Goal: Transaction & Acquisition: Purchase product/service

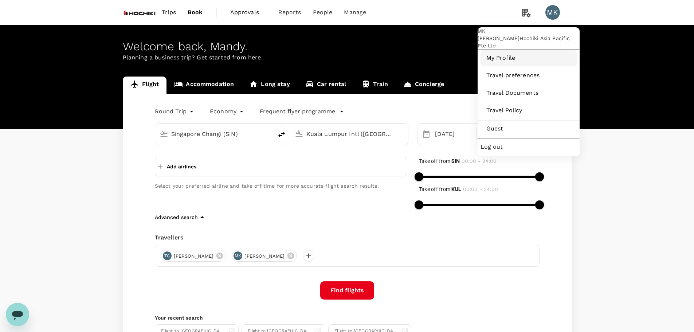
click at [511, 66] on link "My Profile" at bounding box center [529, 58] width 96 height 16
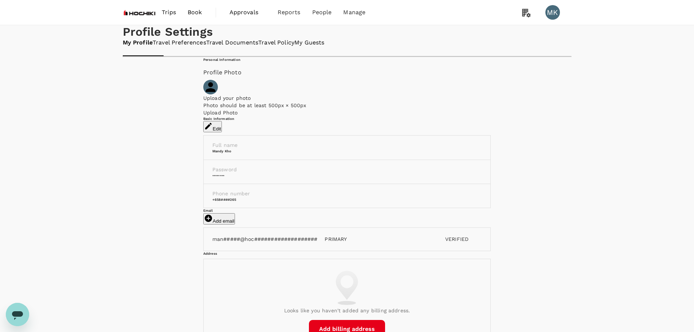
click at [195, 14] on span "Book" at bounding box center [195, 12] width 15 height 9
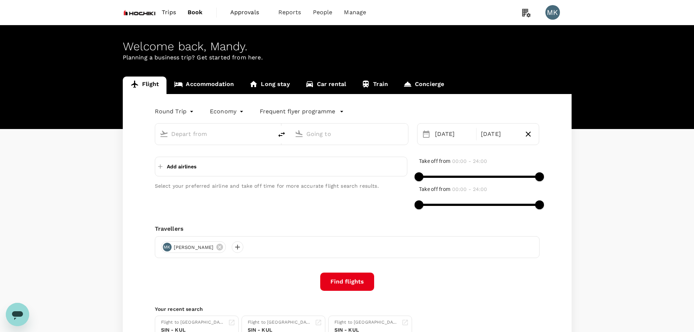
type input "Singapore Changi (SIN)"
click at [202, 140] on input "Singapore Changi (SIN)" at bounding box center [214, 133] width 86 height 11
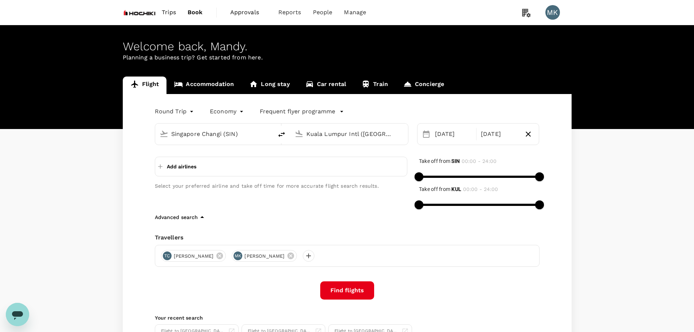
click at [344, 135] on input "Kuala Lumpur Intl ([GEOGRAPHIC_DATA])" at bounding box center [349, 133] width 86 height 11
click at [337, 136] on input "Kuala Lumpur Intl ([GEOGRAPHIC_DATA])" at bounding box center [349, 133] width 86 height 11
click at [334, 178] on p "Tokyo Intl" at bounding box center [355, 181] width 168 height 7
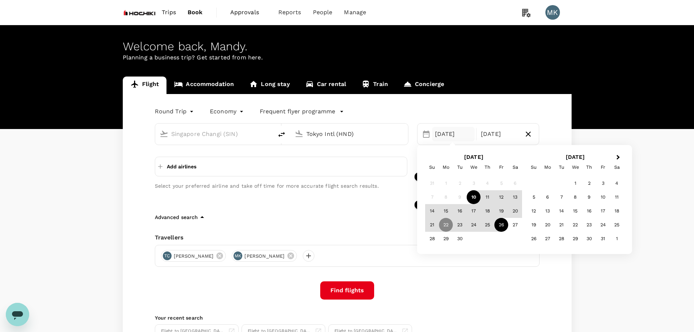
type input "Tokyo Intl (HND)"
click at [613, 157] on h2 "[DATE]" at bounding box center [576, 157] width 102 height 7
click at [615, 158] on button "Next Month" at bounding box center [619, 158] width 12 height 12
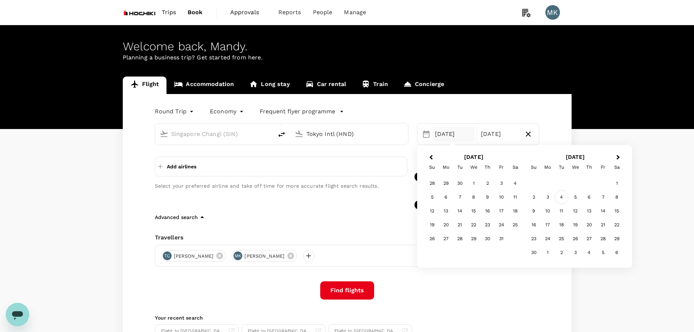
click at [564, 196] on div "4" at bounding box center [562, 197] width 14 height 14
click at [516, 195] on div "8" at bounding box center [515, 197] width 14 height 14
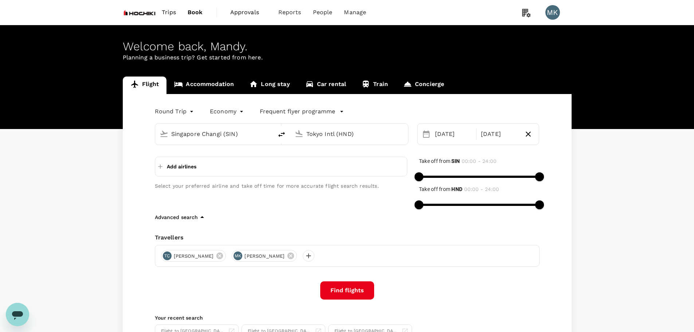
click at [347, 293] on button "Find flights" at bounding box center [347, 290] width 54 height 18
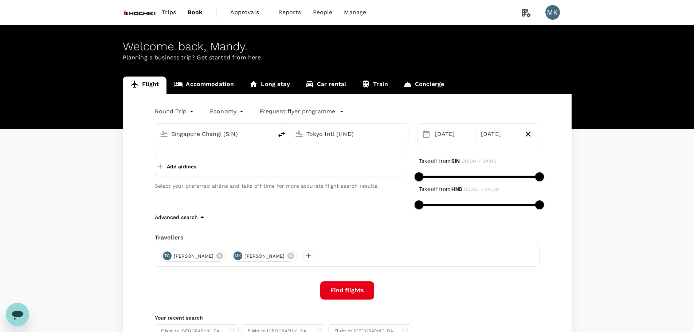
click at [354, 294] on button "Find flights" at bounding box center [347, 290] width 54 height 18
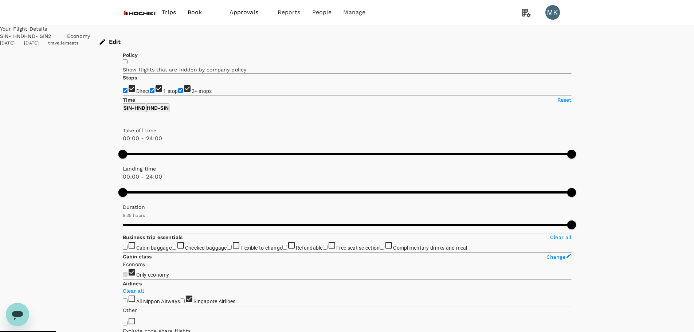
type input "1235"
checkbox input "false"
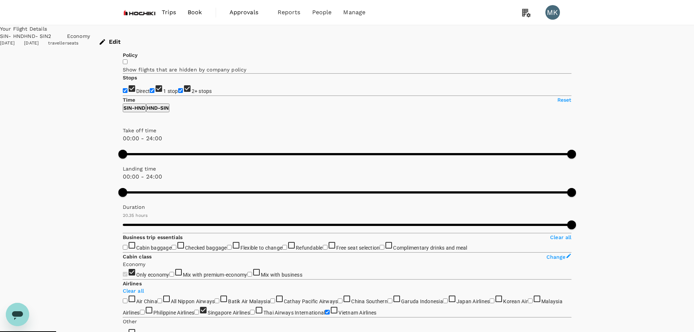
type input "1390"
checkbox input "false"
checkbox input "true"
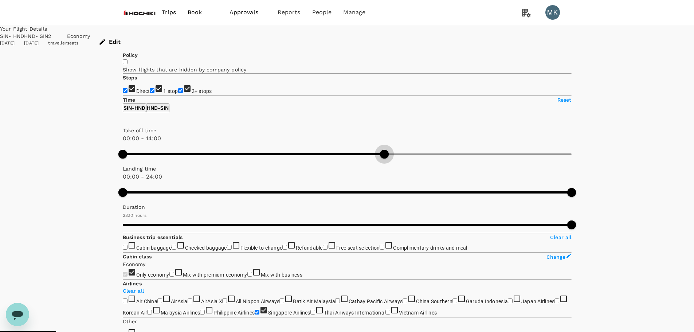
type input "900"
drag, startPoint x: 235, startPoint y: 219, endPoint x: 193, endPoint y: 226, distance: 42.5
click at [193, 226] on div "Take off time 00:00 - 15:00 Landing time 00:00 - 24:00 Duration 23.10 hours" at bounding box center [346, 178] width 452 height 109
checkbox input "false"
checkbox input "true"
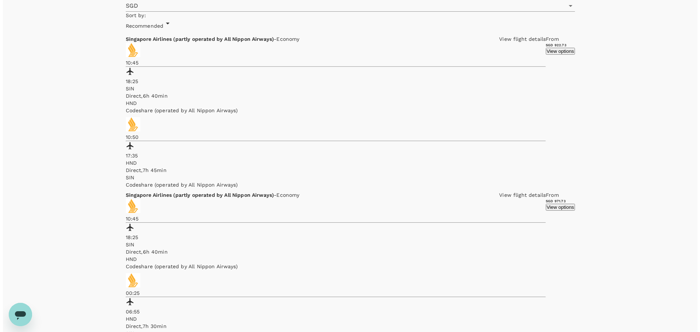
scroll to position [364, 0]
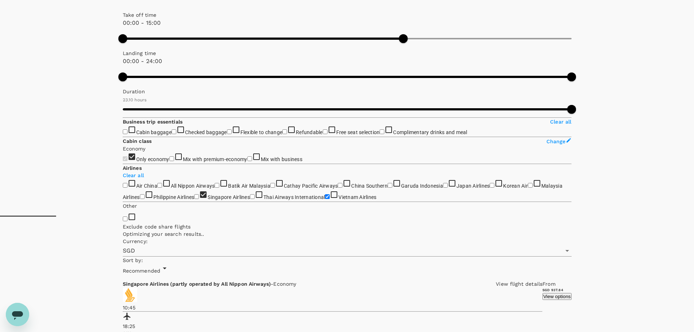
type input "1390"
checkbox input "false"
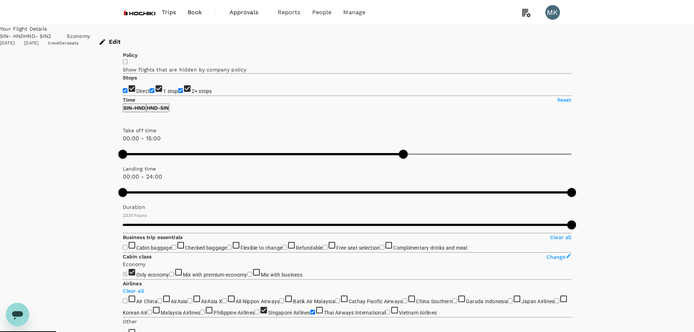
checkbox input "false"
checkbox input "true"
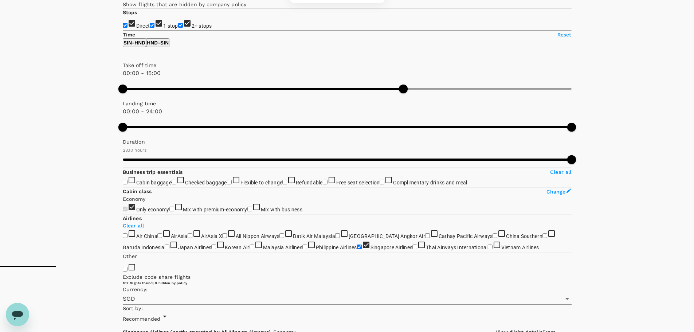
scroll to position [77, 0]
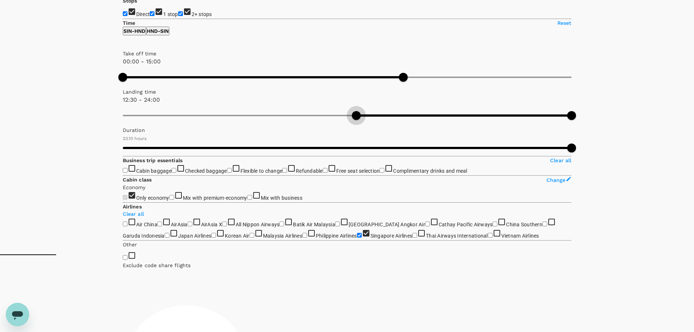
drag, startPoint x: 124, startPoint y: 174, endPoint x: 180, endPoint y: 175, distance: 55.8
click at [352, 120] on span at bounding box center [356, 115] width 9 height 9
type input "0"
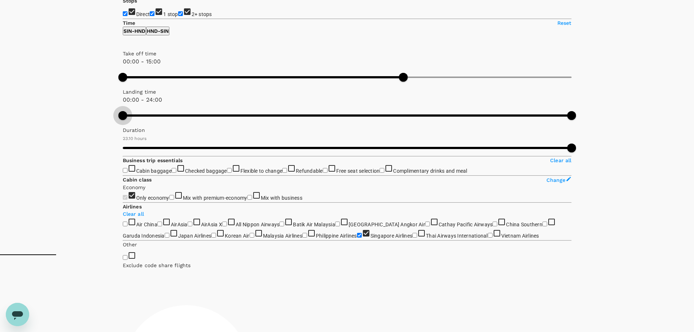
drag, startPoint x: 179, startPoint y: 171, endPoint x: 39, endPoint y: 173, distance: 140.3
click at [39, 173] on div "Your Flight Details SIN - HND [DATE] HND - SIN [DATE] 2 traveller Economy seats…" at bounding box center [347, 209] width 694 height 523
click at [169, 35] on p "HND - SIN" at bounding box center [158, 30] width 22 height 7
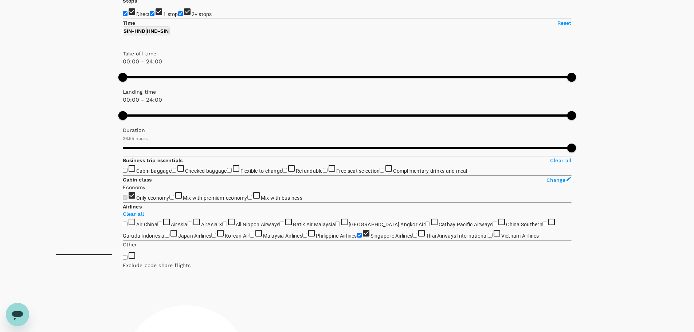
click at [141, 35] on p "SIN - HND" at bounding box center [135, 30] width 22 height 7
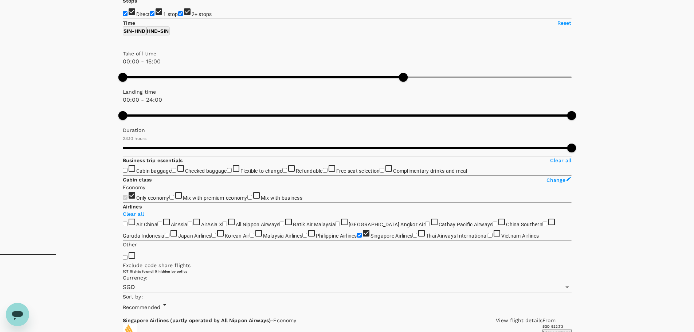
click at [169, 35] on p "HND - SIN" at bounding box center [158, 30] width 22 height 7
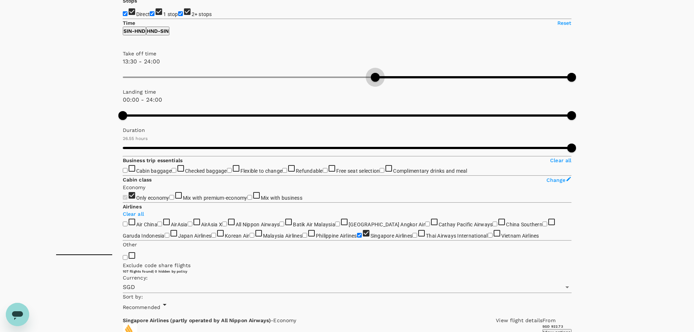
type input "780"
drag, startPoint x: 126, startPoint y: 139, endPoint x: 183, endPoint y: 139, distance: 57.2
click at [362, 82] on span at bounding box center [366, 77] width 9 height 9
type input "SGD"
checkbox input "false"
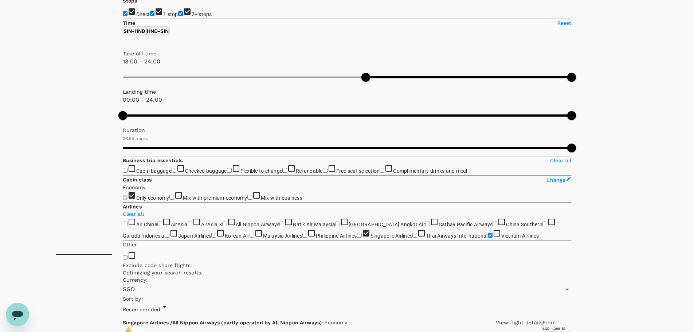
checkbox input "true"
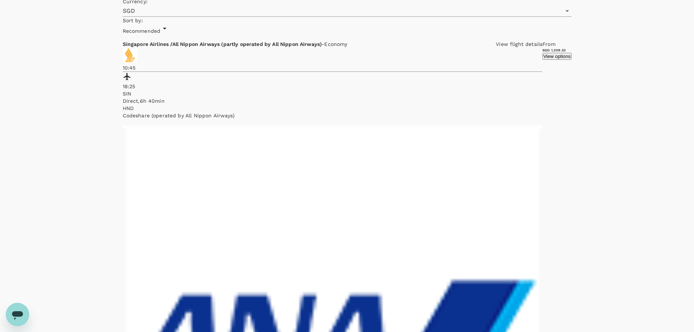
scroll to position [0, 0]
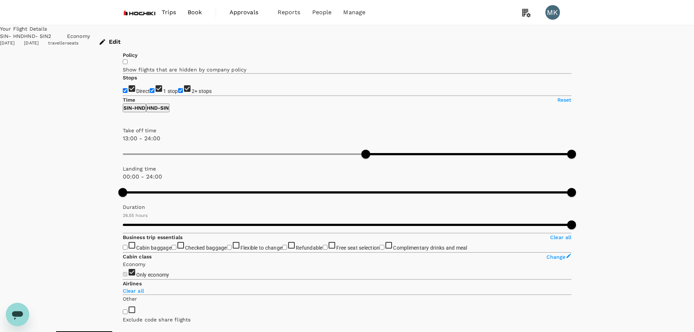
type input "590"
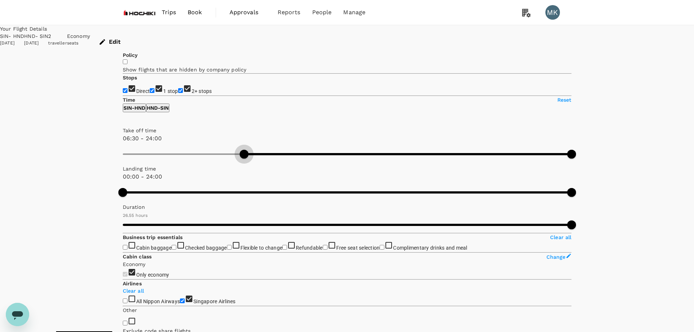
type input "0"
drag, startPoint x: 185, startPoint y: 214, endPoint x: 114, endPoint y: 216, distance: 71.8
type input "1615"
checkbox input "false"
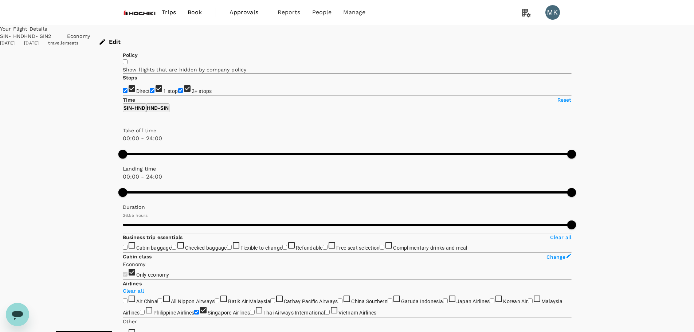
type input "SGD"
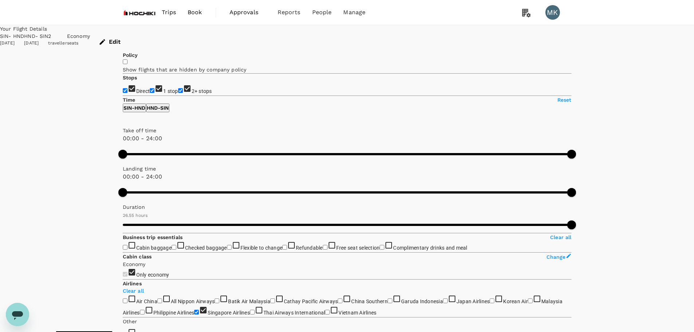
type input "1615"
click at [150, 93] on input "1 stop" at bounding box center [152, 90] width 5 height 5
checkbox input "false"
click at [178, 93] on input "2+ stops" at bounding box center [180, 90] width 5 height 5
checkbox input "false"
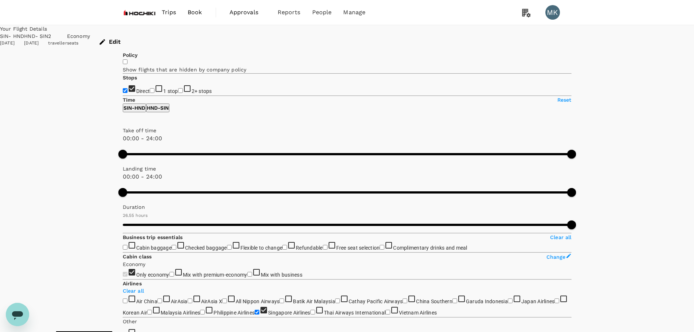
checkbox input "false"
checkbox input "true"
click at [131, 38] on button "Edit" at bounding box center [110, 41] width 41 height 19
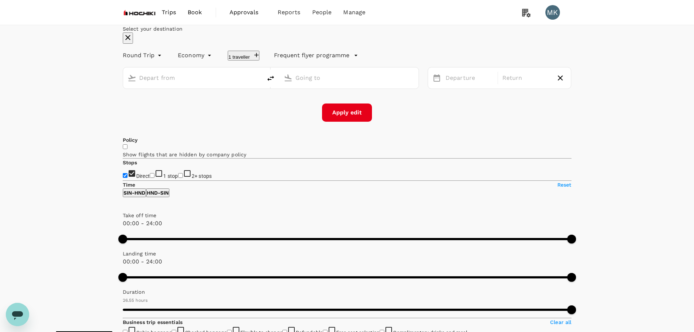
type input "Singapore Changi (SIN)"
type input "Tokyo Intl (HND)"
click at [262, 60] on button "2 travellers" at bounding box center [245, 56] width 34 height 10
click at [224, 91] on icon at bounding box center [219, 86] width 9 height 9
click at [117, 108] on button "Save" at bounding box center [110, 104] width 12 height 7
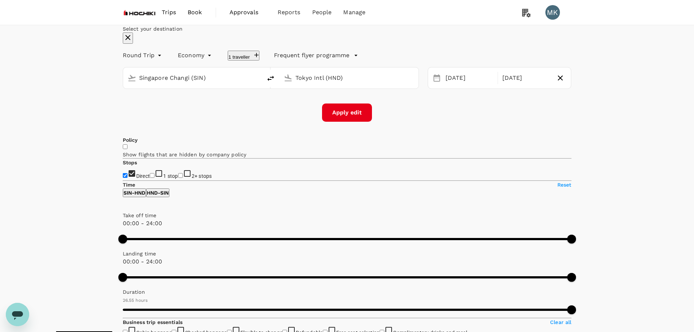
click at [343, 122] on button "Apply edit" at bounding box center [347, 112] width 50 height 18
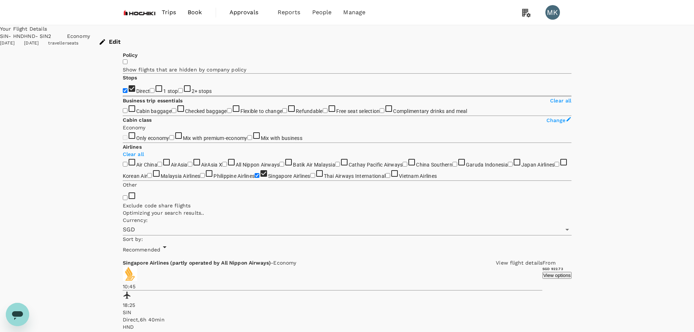
checkbox input "false"
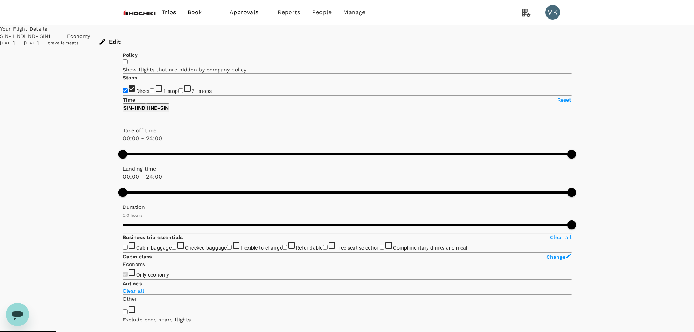
checkbox input "true"
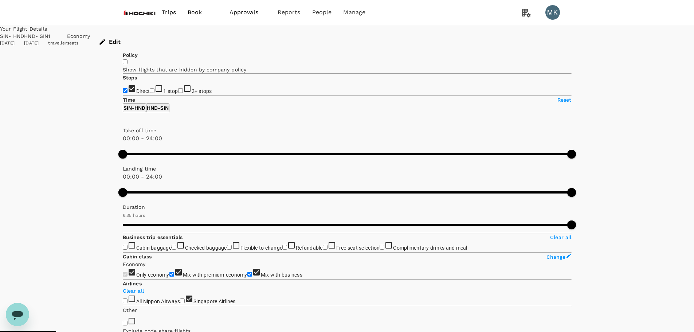
type input "1235"
checkbox input "false"
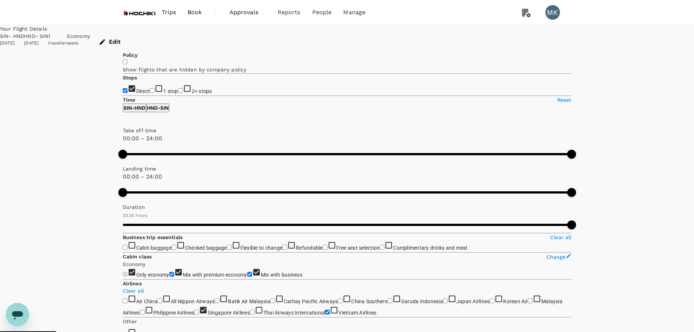
type input "1390"
checkbox input "false"
checkbox input "true"
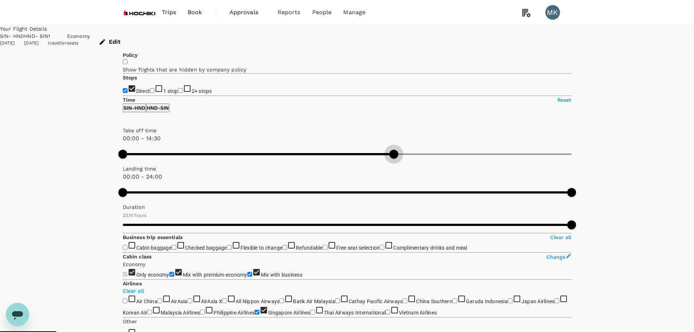
type input "810"
drag, startPoint x: 234, startPoint y: 219, endPoint x: 186, endPoint y: 219, distance: 48.1
click at [371, 159] on span at bounding box center [375, 154] width 9 height 9
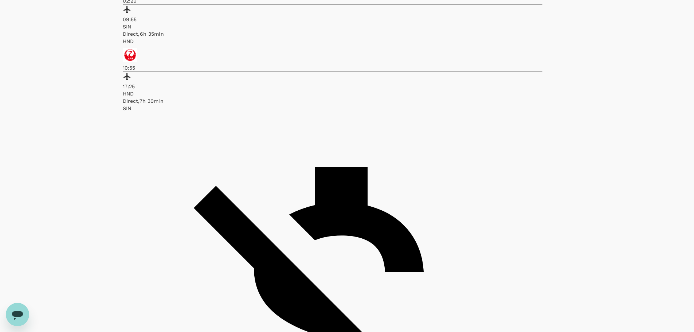
scroll to position [486, 0]
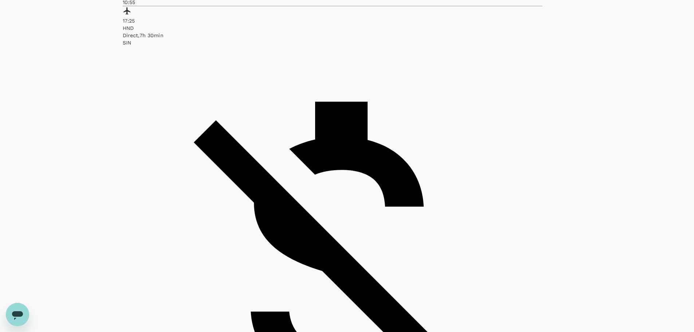
checkbox input "false"
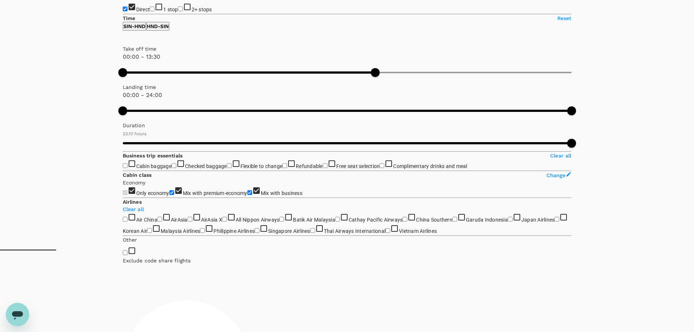
scroll to position [0, 0]
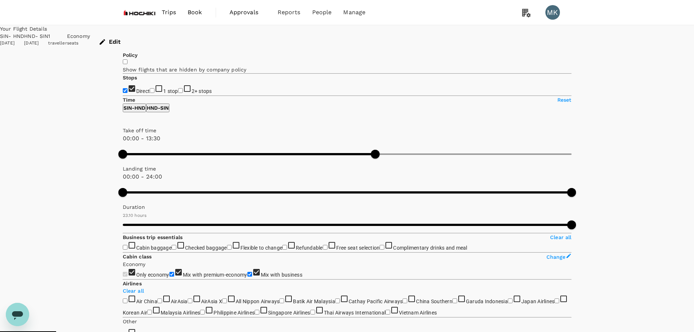
click at [558, 103] on p "Reset" at bounding box center [565, 99] width 14 height 7
type input "1440"
type input "SGD"
type input "810"
drag, startPoint x: 234, startPoint y: 218, endPoint x: 186, endPoint y: 224, distance: 48.5
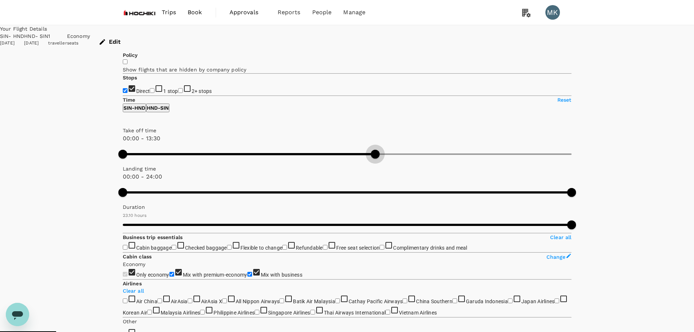
click at [371, 159] on span at bounding box center [375, 154] width 9 height 9
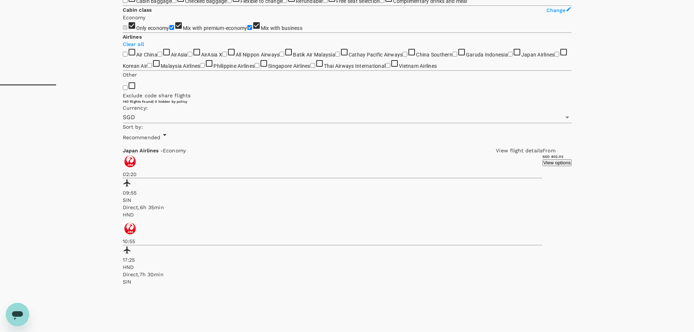
scroll to position [253, 0]
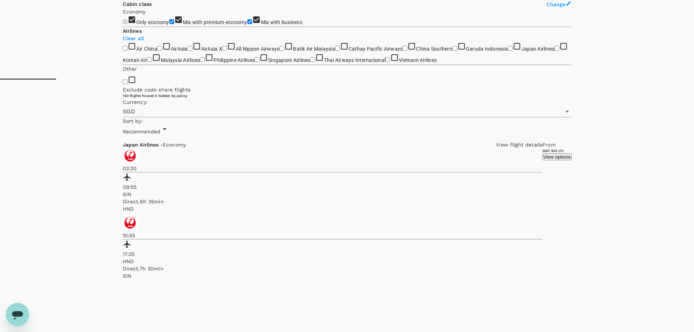
drag, startPoint x: 308, startPoint y: 237, endPoint x: 638, endPoint y: 230, distance: 330.6
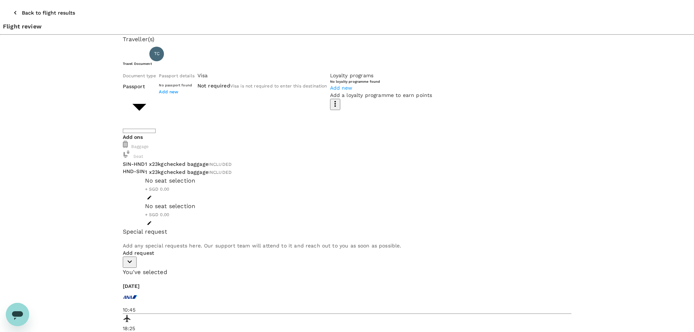
click at [12, 9] on icon "button" at bounding box center [15, 12] width 7 height 7
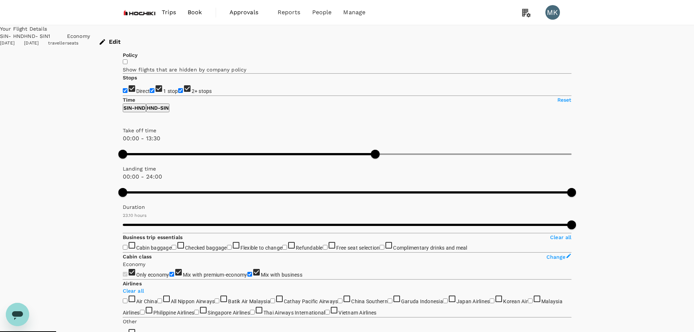
type input "1390"
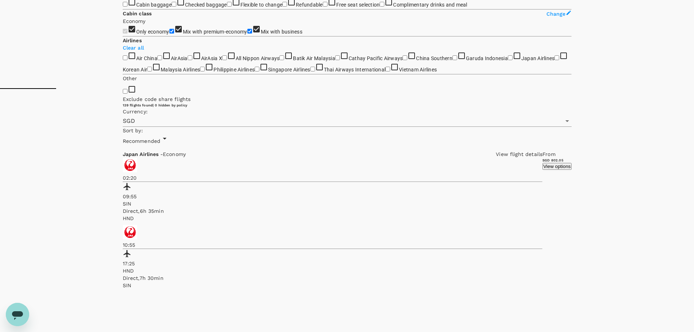
scroll to position [364, 0]
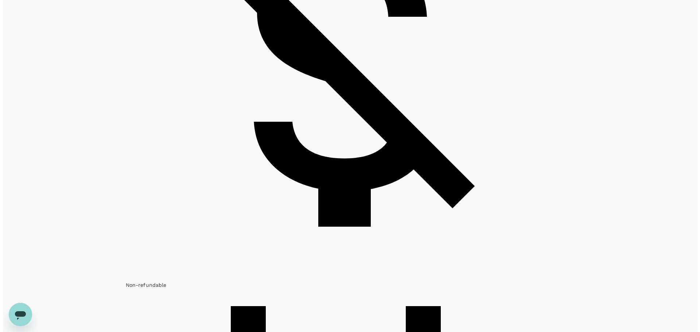
scroll to position [729, 0]
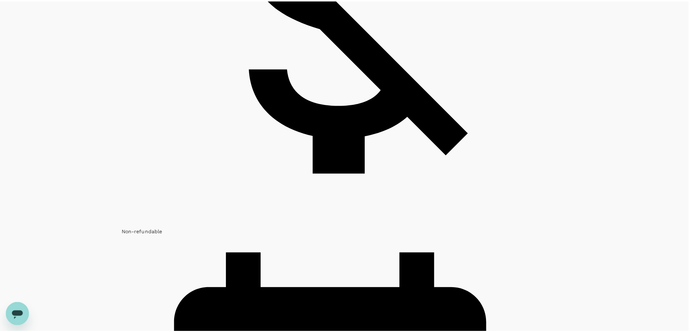
scroll to position [167, 0]
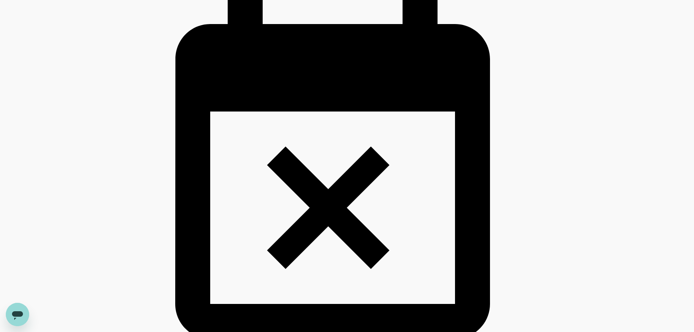
scroll to position [1093, 0]
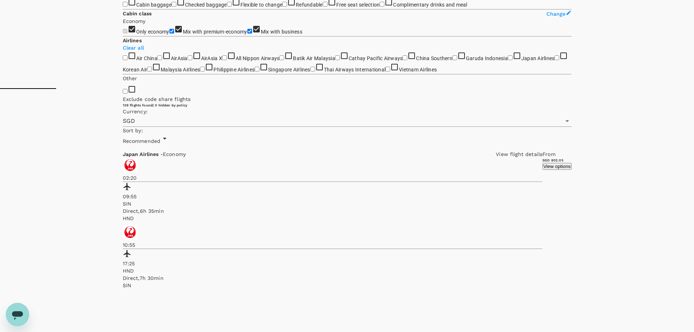
scroll to position [0, 0]
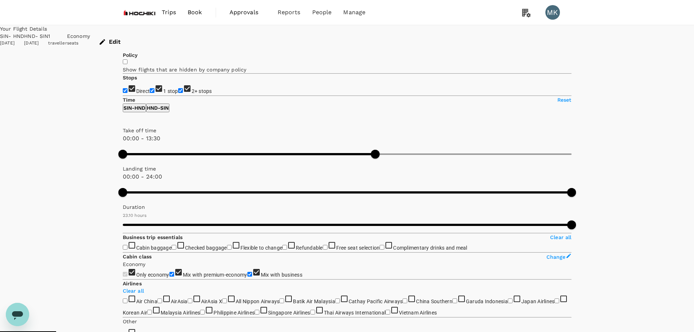
click at [150, 93] on input "1 stop" at bounding box center [152, 90] width 5 height 5
checkbox input "false"
click at [178, 93] on input "2+ stops" at bounding box center [180, 90] width 5 height 5
checkbox input "false"
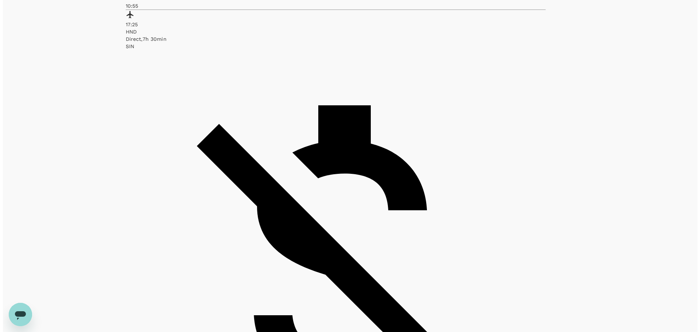
scroll to position [486, 0]
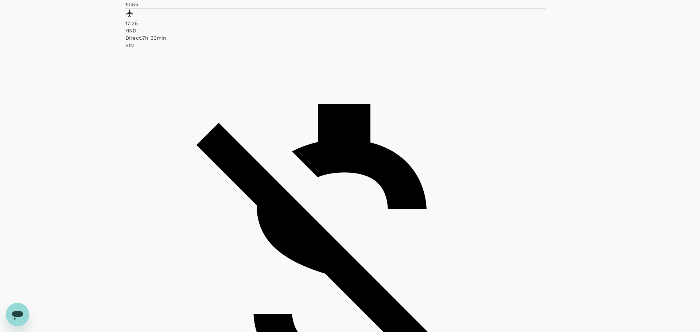
type input "1390"
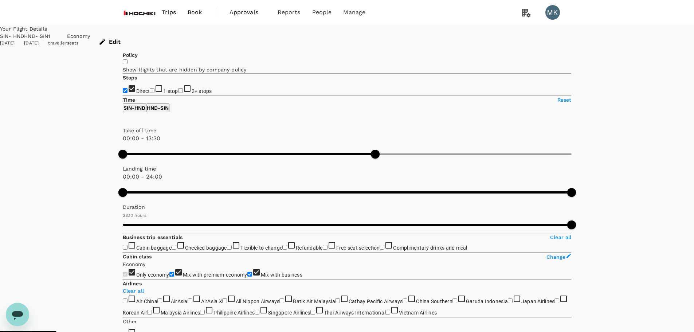
click at [163, 94] on span "1 stop" at bounding box center [170, 91] width 15 height 6
click at [150, 93] on input "1 stop" at bounding box center [152, 90] width 5 height 5
checkbox input "true"
type input "SGD"
